Goal: Information Seeking & Learning: Learn about a topic

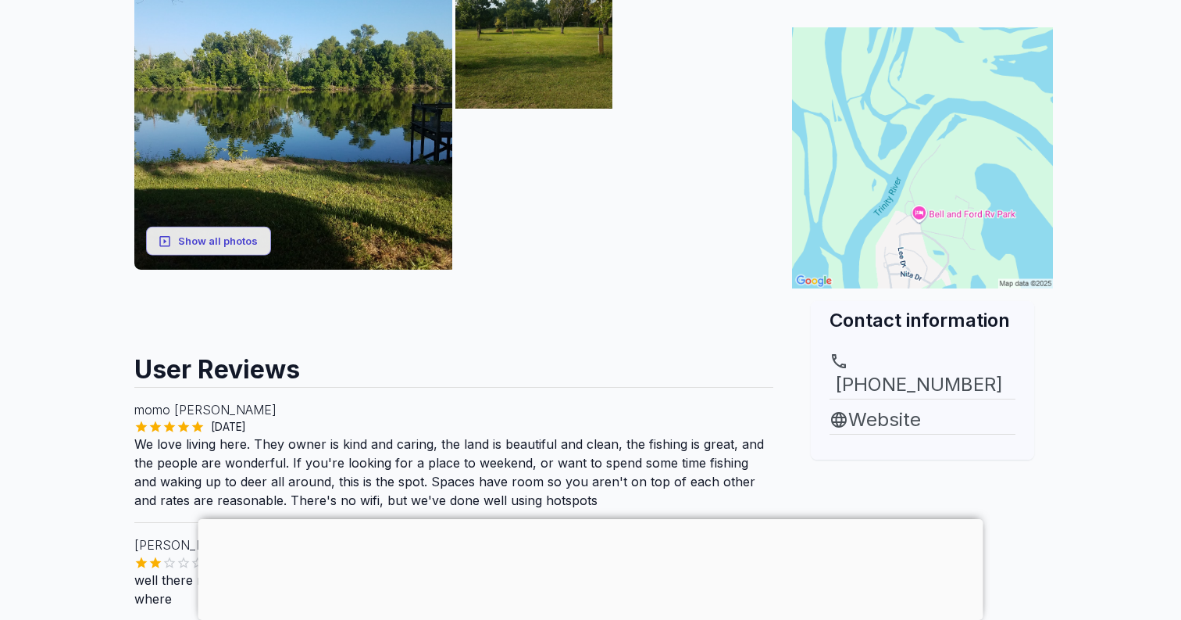
scroll to position [283, 0]
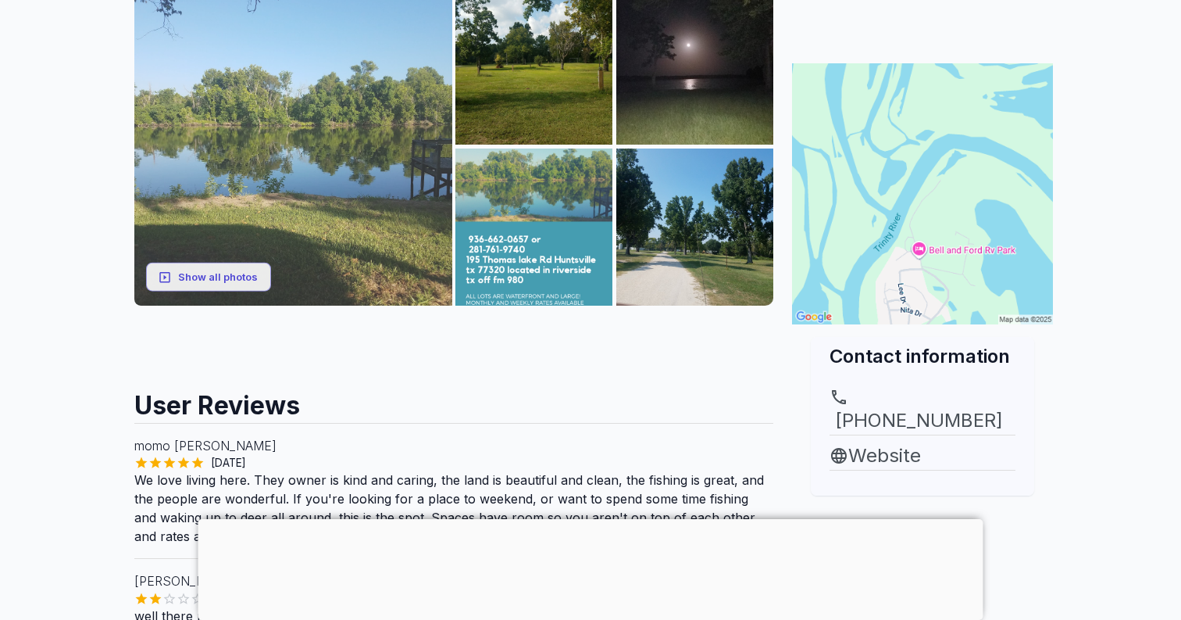
click at [318, 159] on img at bounding box center [293, 146] width 318 height 318
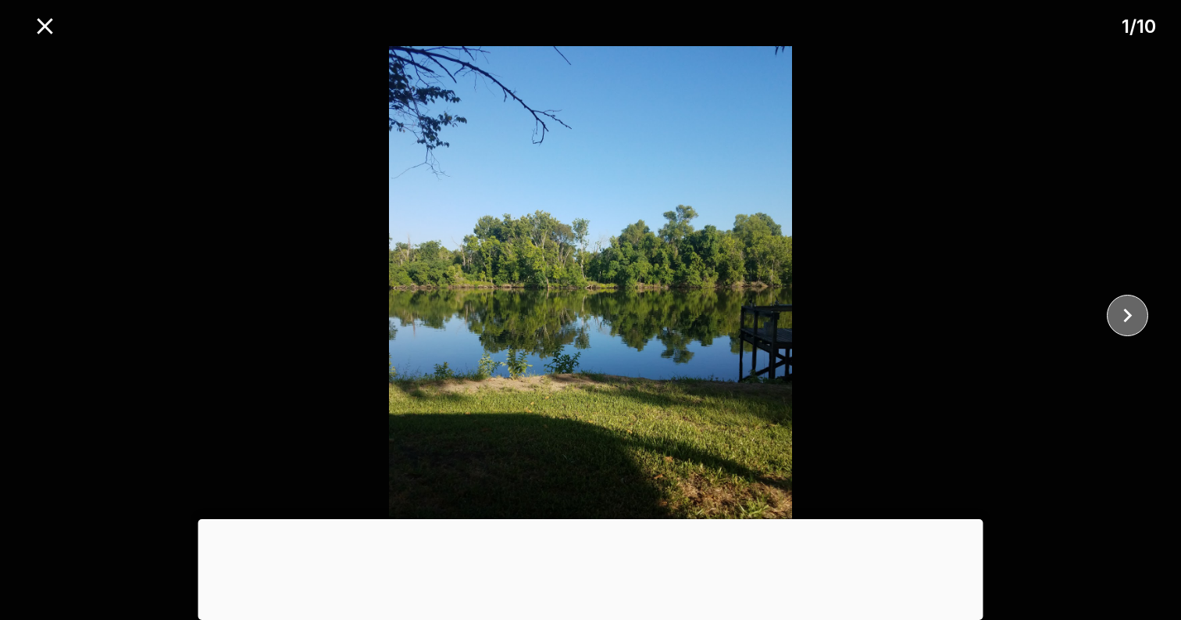
click at [1141, 320] on icon "close" at bounding box center [1127, 315] width 27 height 27
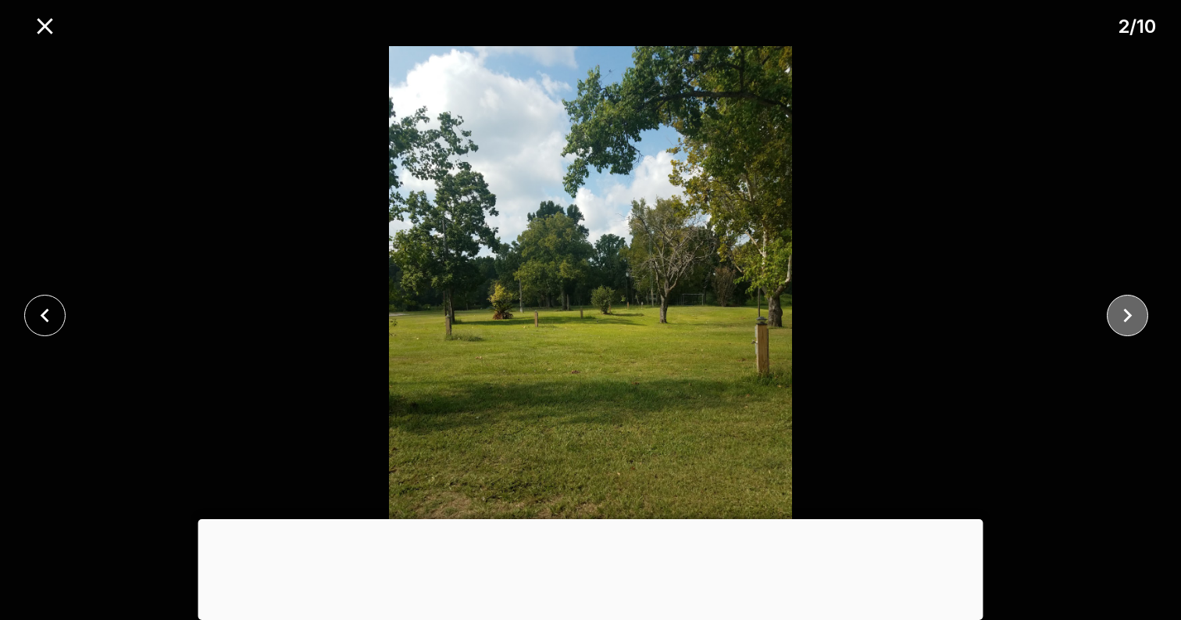
click at [1141, 320] on icon "close" at bounding box center [1127, 315] width 27 height 27
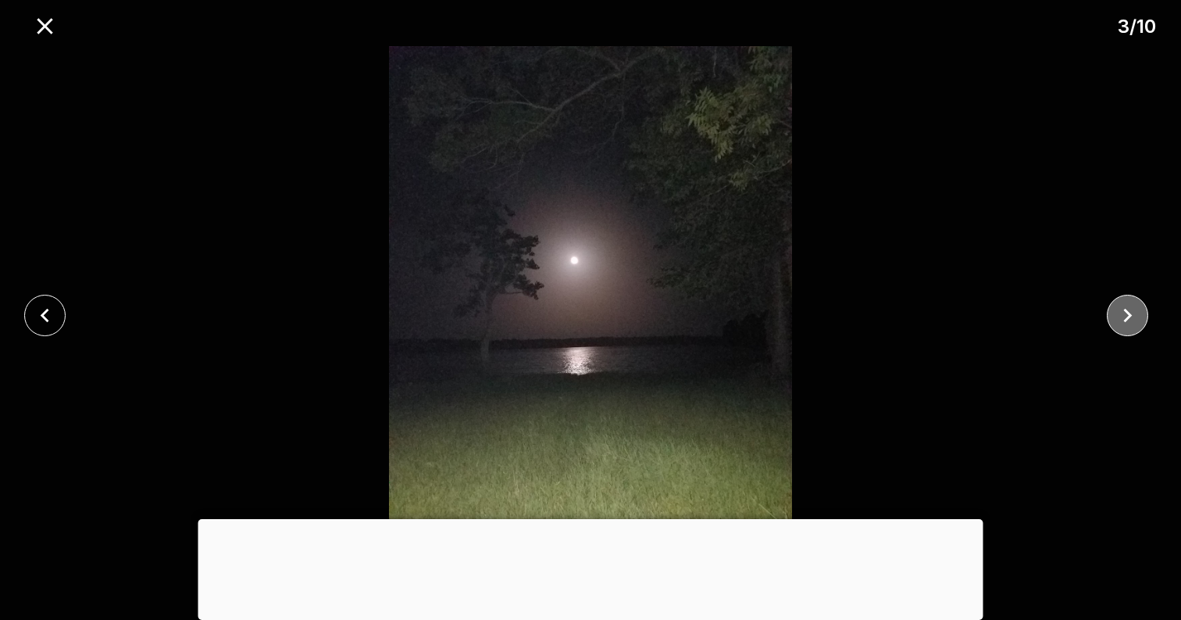
click at [1141, 320] on icon "close" at bounding box center [1127, 315] width 27 height 27
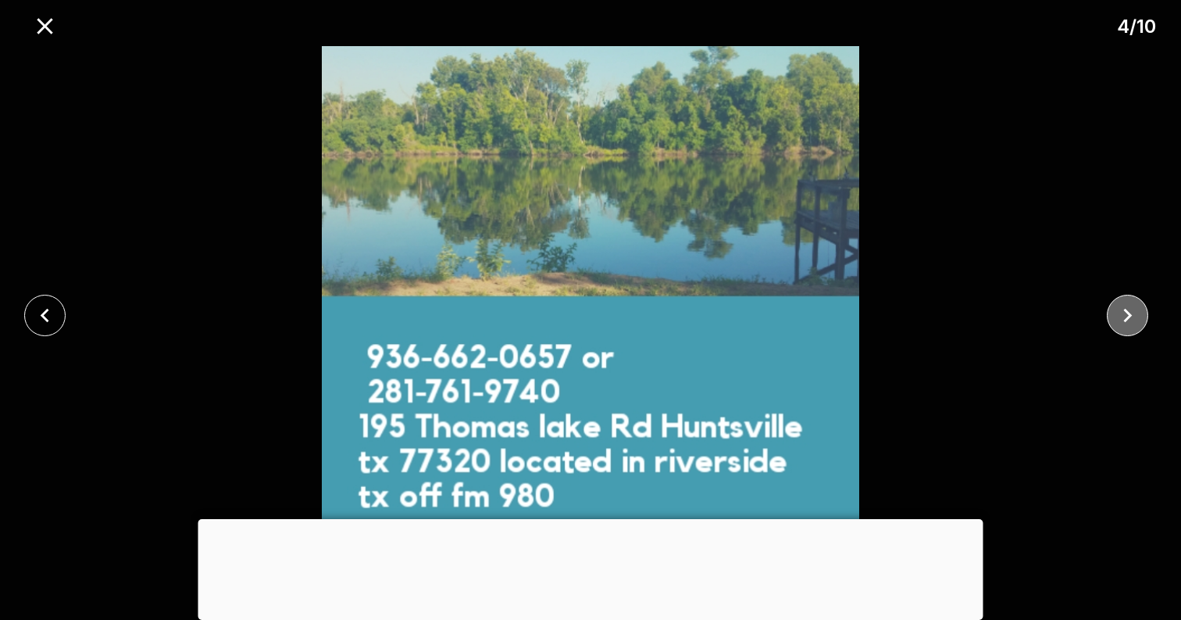
click at [1140, 319] on icon "close" at bounding box center [1127, 315] width 27 height 27
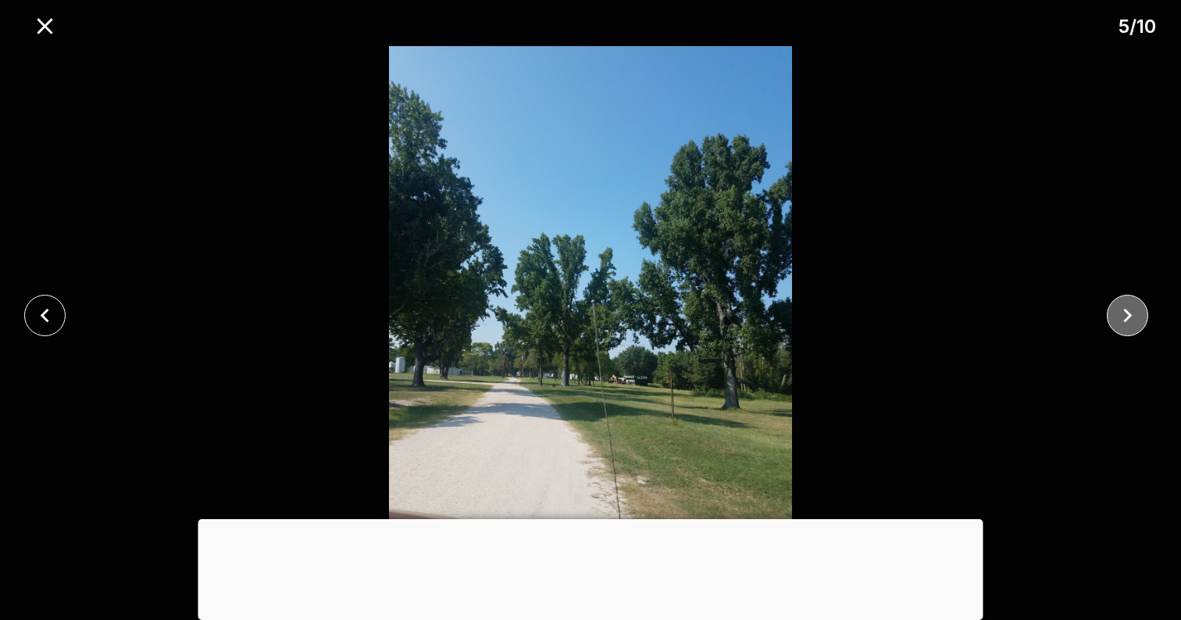
click at [1140, 319] on icon "close" at bounding box center [1127, 315] width 27 height 27
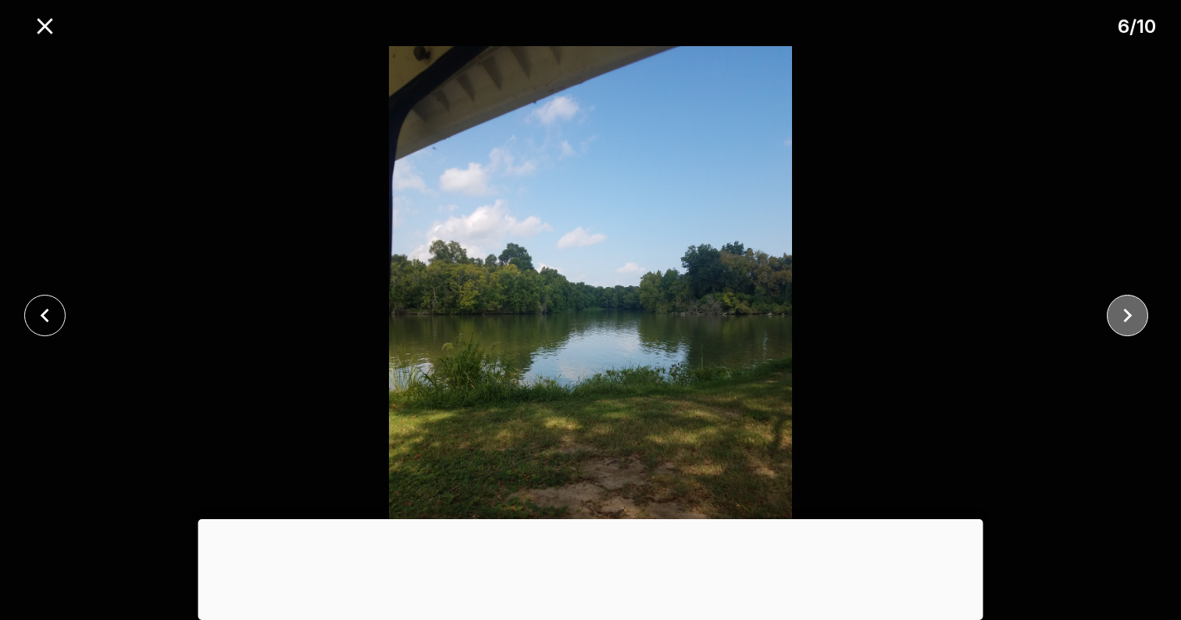
click at [1140, 319] on icon "close" at bounding box center [1127, 315] width 27 height 27
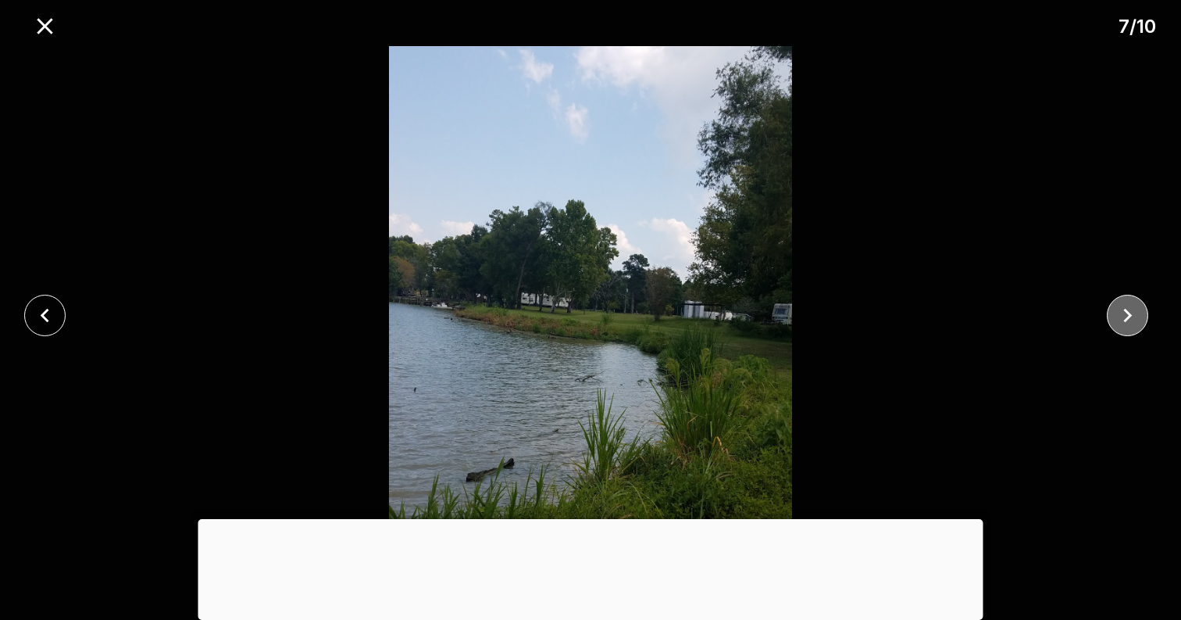
click at [1140, 319] on icon "close" at bounding box center [1127, 315] width 27 height 27
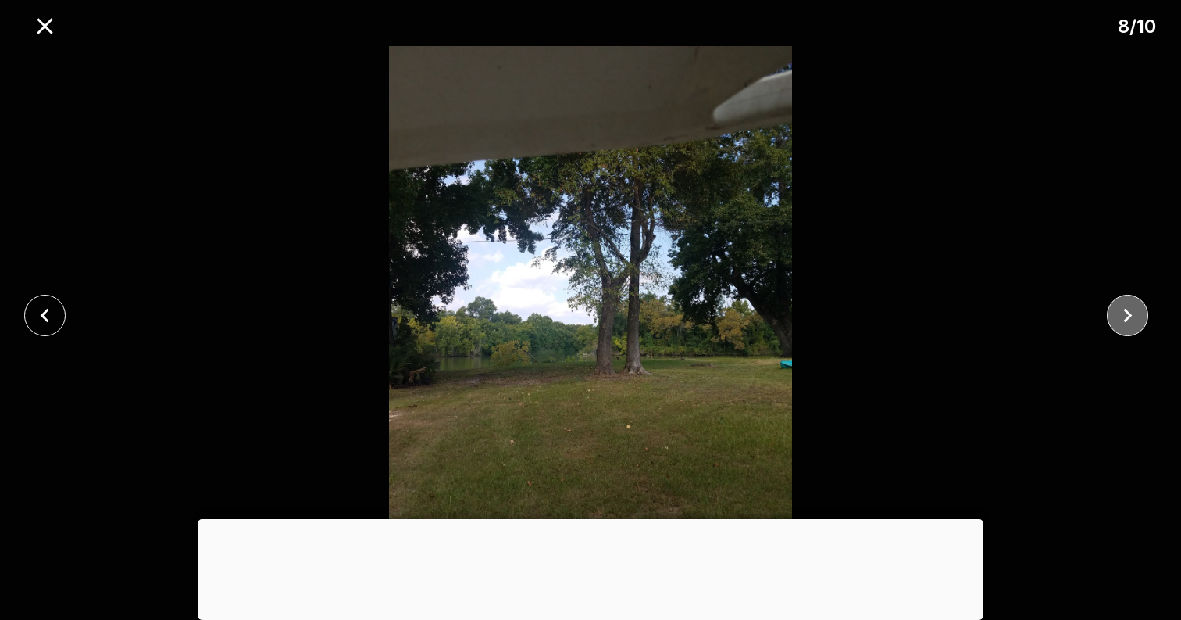
click at [1140, 319] on icon "close" at bounding box center [1127, 315] width 27 height 27
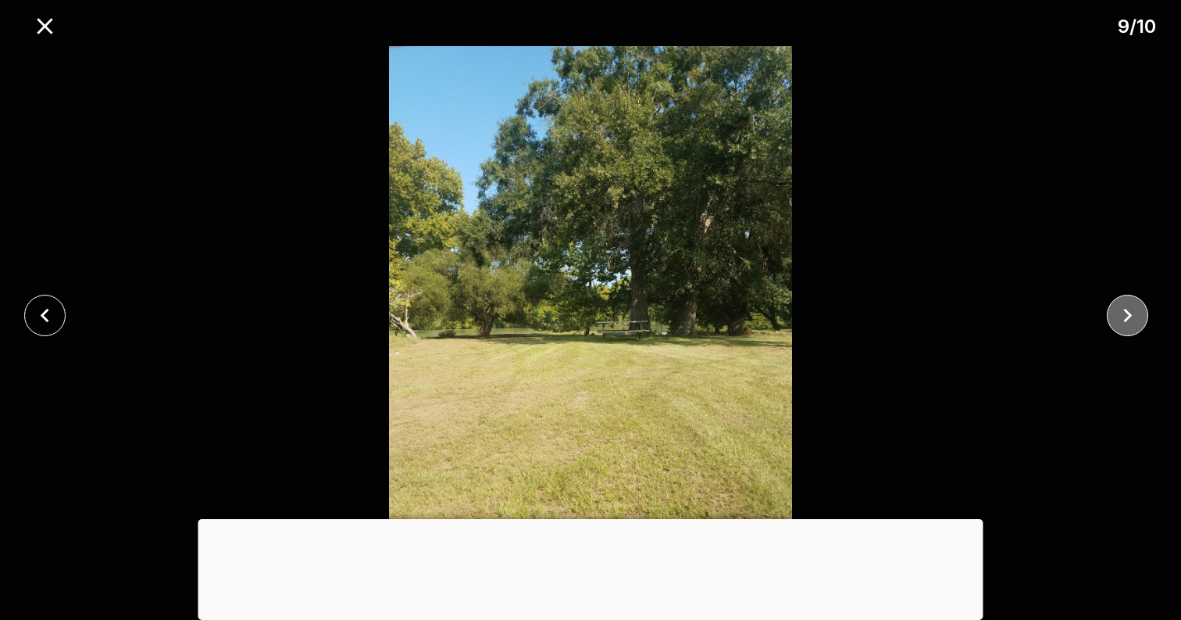
click at [1140, 319] on icon "close" at bounding box center [1127, 315] width 27 height 27
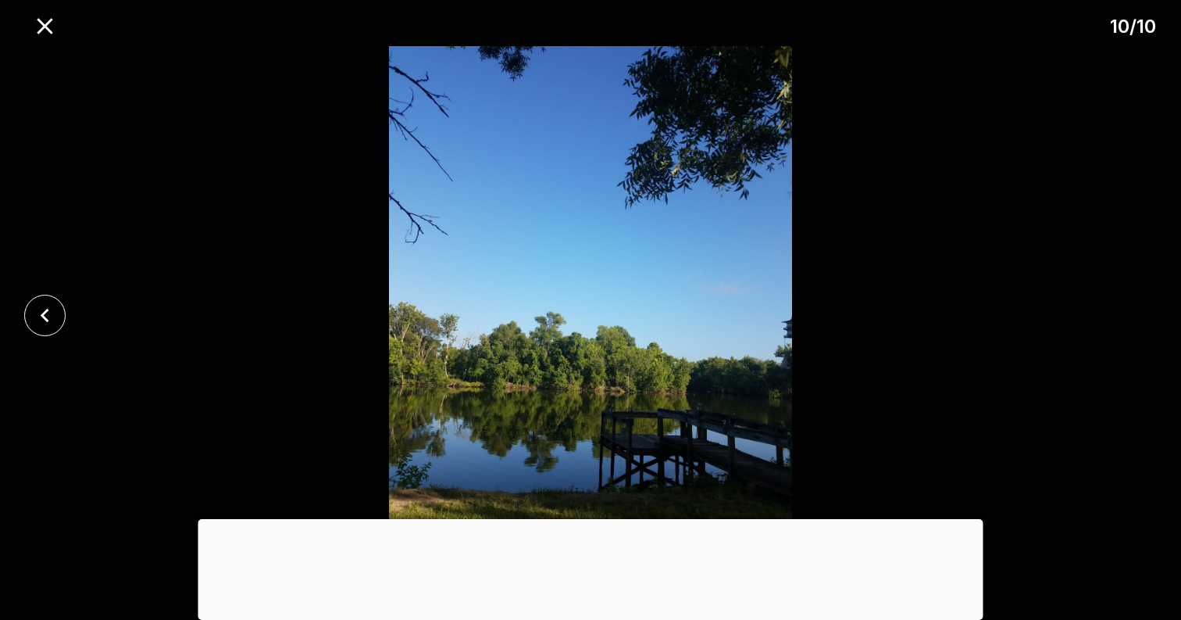
click at [1140, 320] on div at bounding box center [590, 315] width 1181 height 538
